Goal: Complete application form

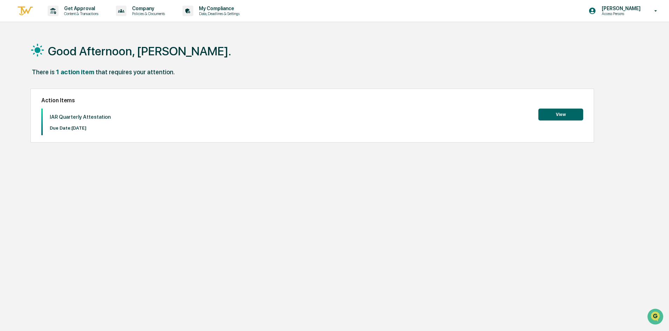
click at [551, 111] on button "View" at bounding box center [560, 115] width 45 height 12
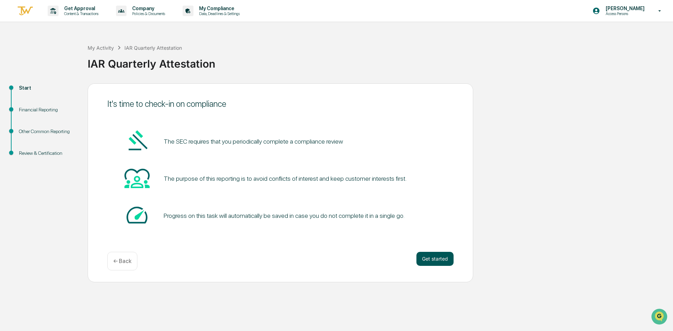
click at [440, 256] on button "Get started" at bounding box center [434, 259] width 37 height 14
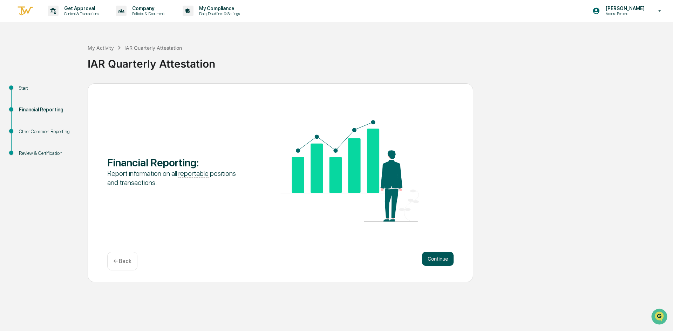
click at [440, 257] on button "Continue" at bounding box center [438, 259] width 32 height 14
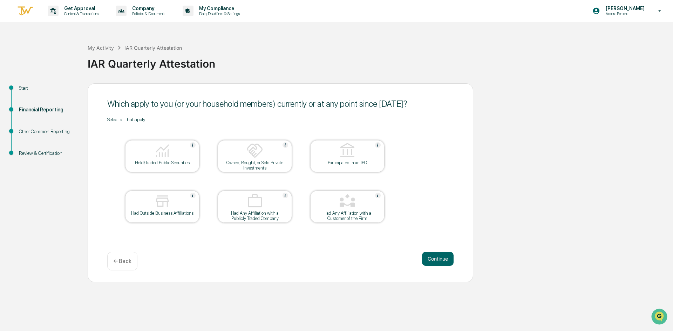
click at [184, 161] on div "Held/Traded Public Securities" at bounding box center [162, 162] width 63 height 5
click at [247, 154] on img at bounding box center [254, 150] width 17 height 17
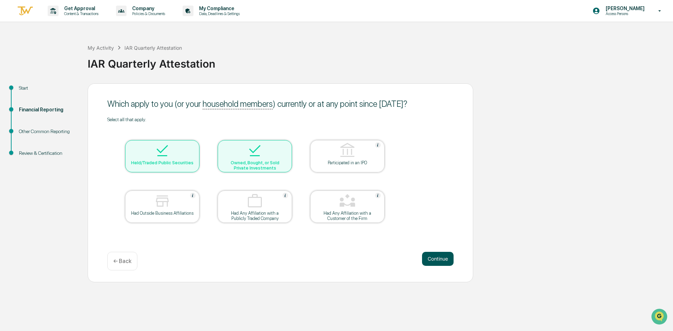
click at [428, 260] on button "Continue" at bounding box center [438, 259] width 32 height 14
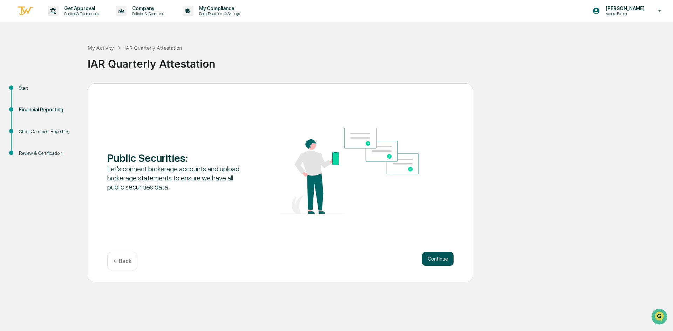
click at [436, 256] on button "Continue" at bounding box center [438, 259] width 32 height 14
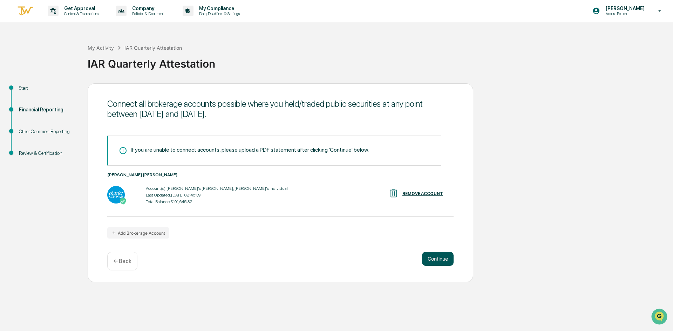
click at [440, 260] on button "Continue" at bounding box center [438, 259] width 32 height 14
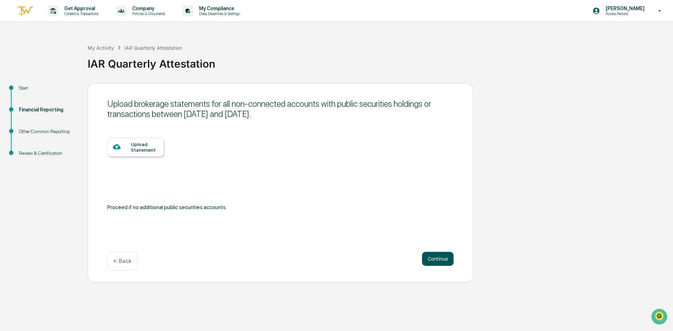
click at [442, 256] on button "Continue" at bounding box center [438, 259] width 32 height 14
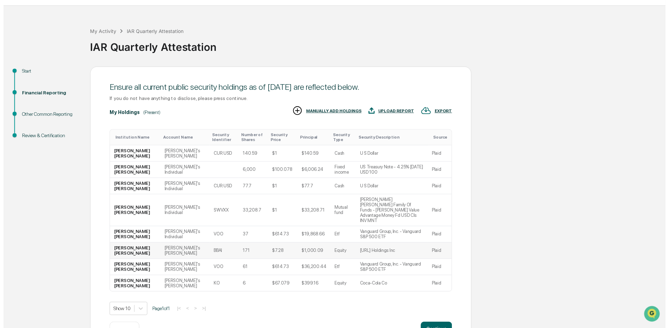
scroll to position [25, 0]
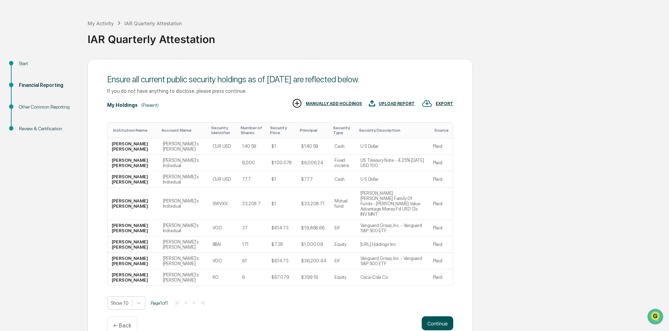
click at [441, 316] on button "Continue" at bounding box center [438, 323] width 32 height 14
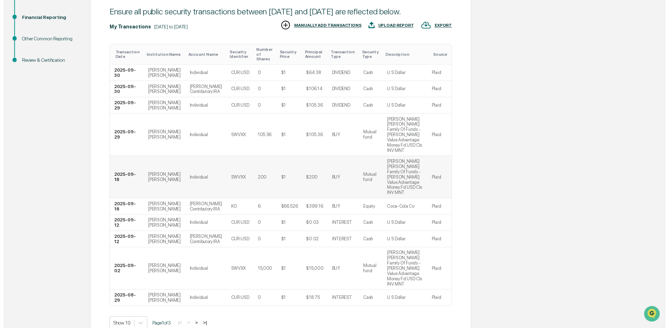
scroll to position [105, 0]
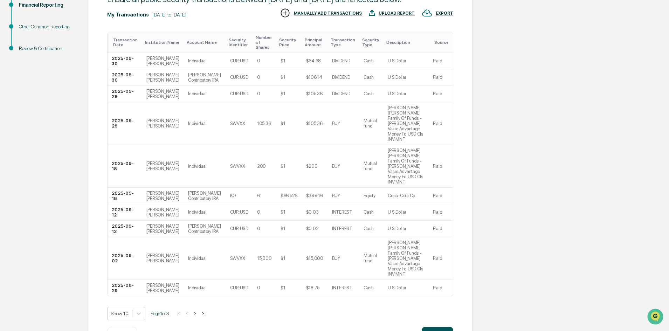
click at [427, 327] on button "Continue" at bounding box center [438, 334] width 32 height 14
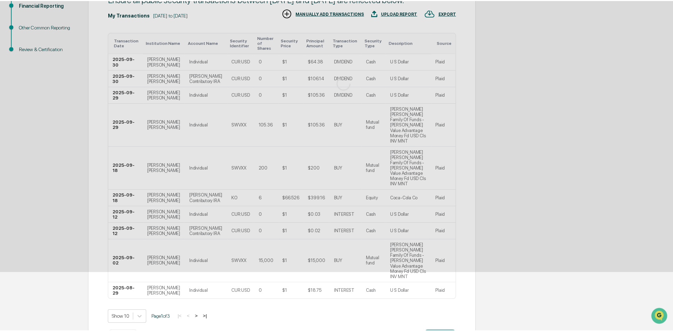
scroll to position [0, 0]
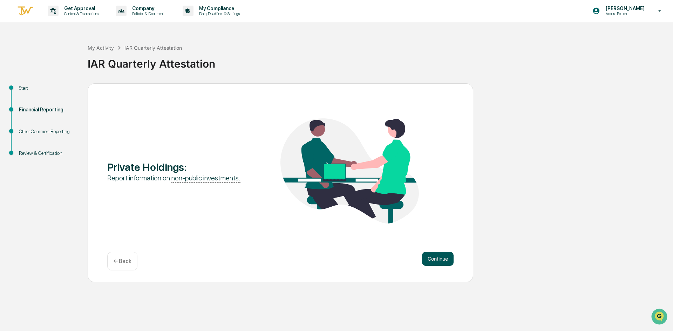
click at [434, 260] on button "Continue" at bounding box center [438, 259] width 32 height 14
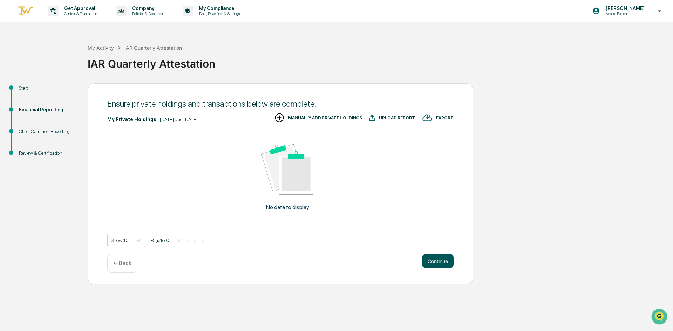
click at [433, 260] on button "Continue" at bounding box center [438, 261] width 32 height 14
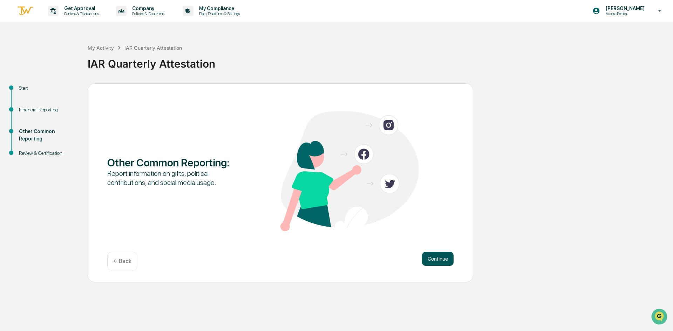
click at [443, 256] on button "Continue" at bounding box center [438, 259] width 32 height 14
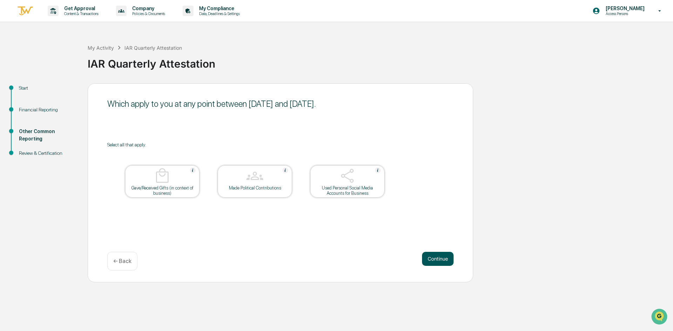
click at [434, 256] on button "Continue" at bounding box center [438, 259] width 32 height 14
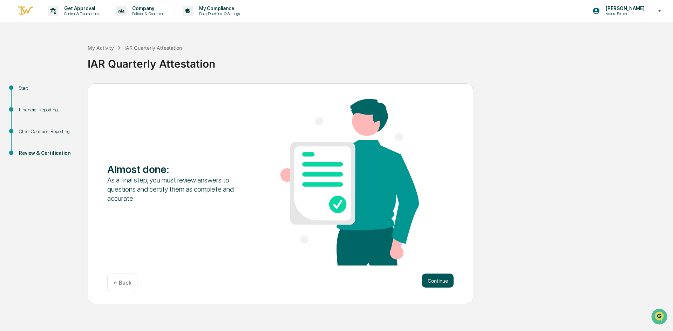
click at [449, 278] on button "Continue" at bounding box center [438, 281] width 32 height 14
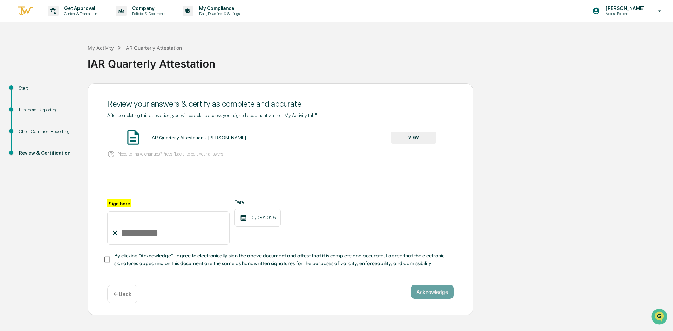
click at [121, 227] on input "Sign here" at bounding box center [168, 228] width 122 height 34
type input "**********"
click at [363, 222] on div "**********" at bounding box center [280, 222] width 346 height 46
click at [439, 296] on button "Acknowledge" at bounding box center [432, 292] width 43 height 14
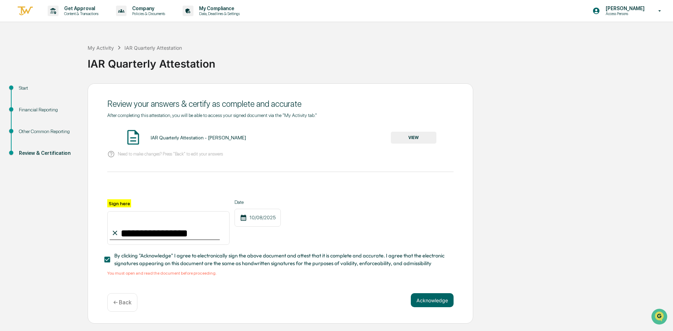
click at [173, 137] on div "IAR Quarterly Attestation - [PERSON_NAME]" at bounding box center [198, 138] width 95 height 6
click at [402, 139] on button "VIEW" at bounding box center [414, 138] width 46 height 12
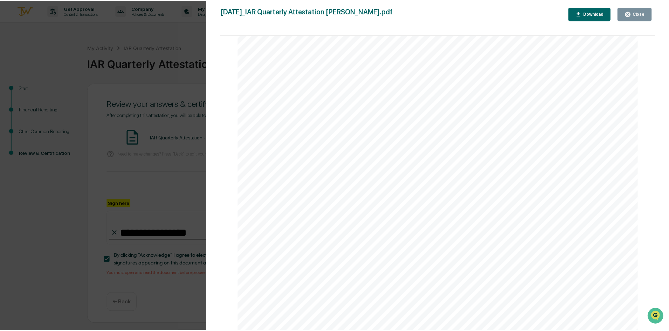
scroll to position [2656, 0]
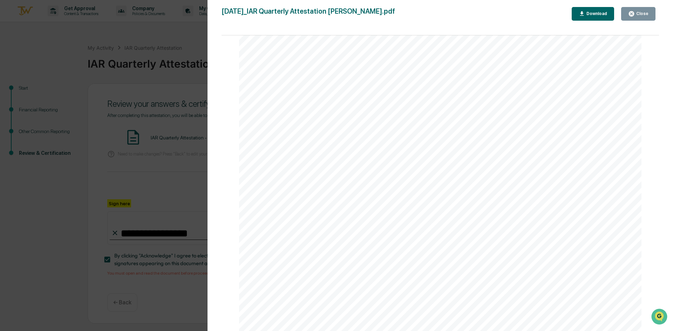
click at [632, 15] on icon "button" at bounding box center [630, 13] width 5 height 5
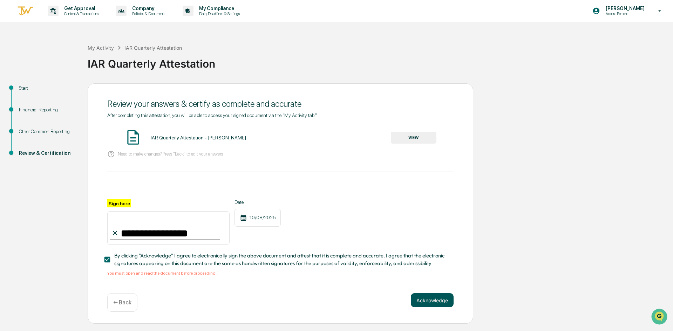
click at [432, 300] on button "Acknowledge" at bounding box center [432, 300] width 43 height 14
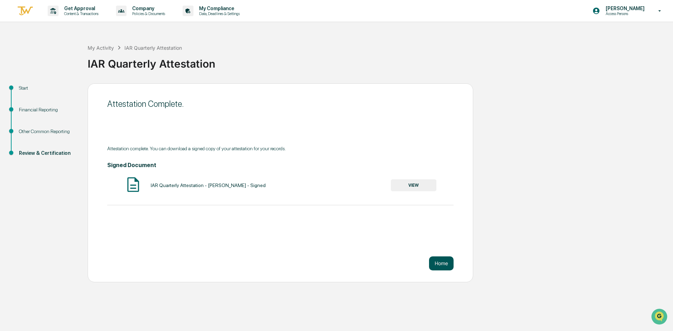
click at [438, 260] on button "Home" at bounding box center [441, 263] width 25 height 14
